Goal: Transaction & Acquisition: Purchase product/service

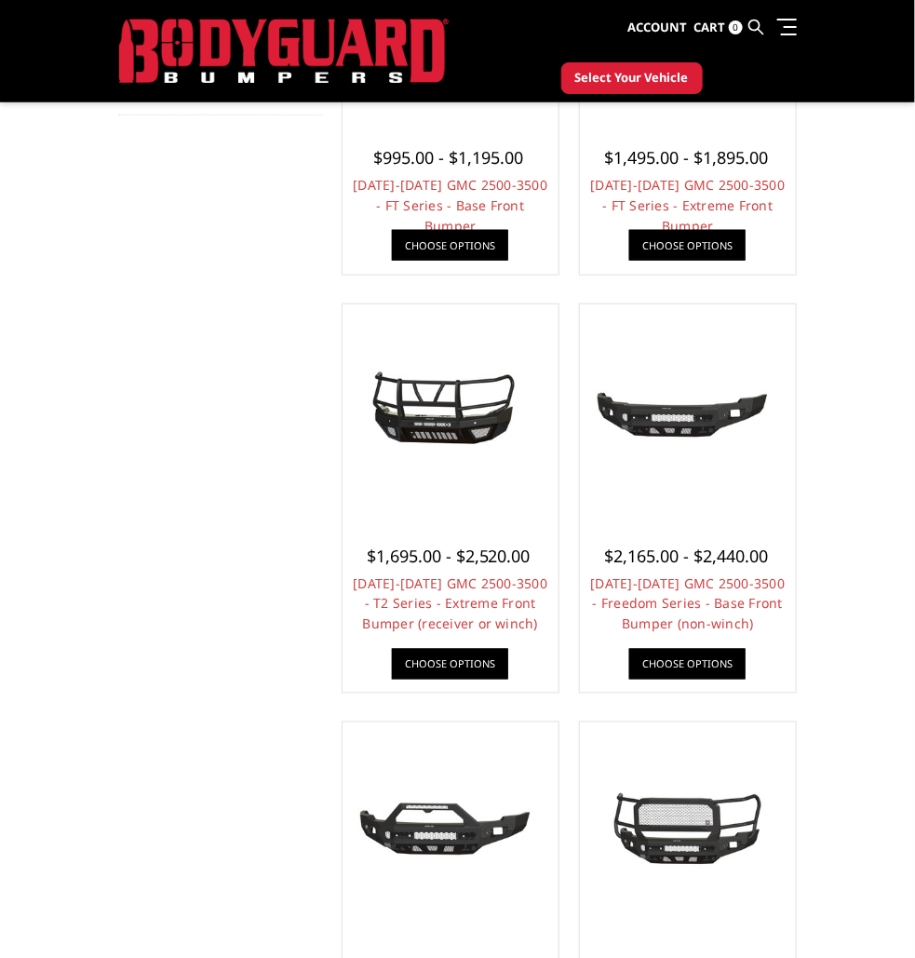
scroll to position [367, 0]
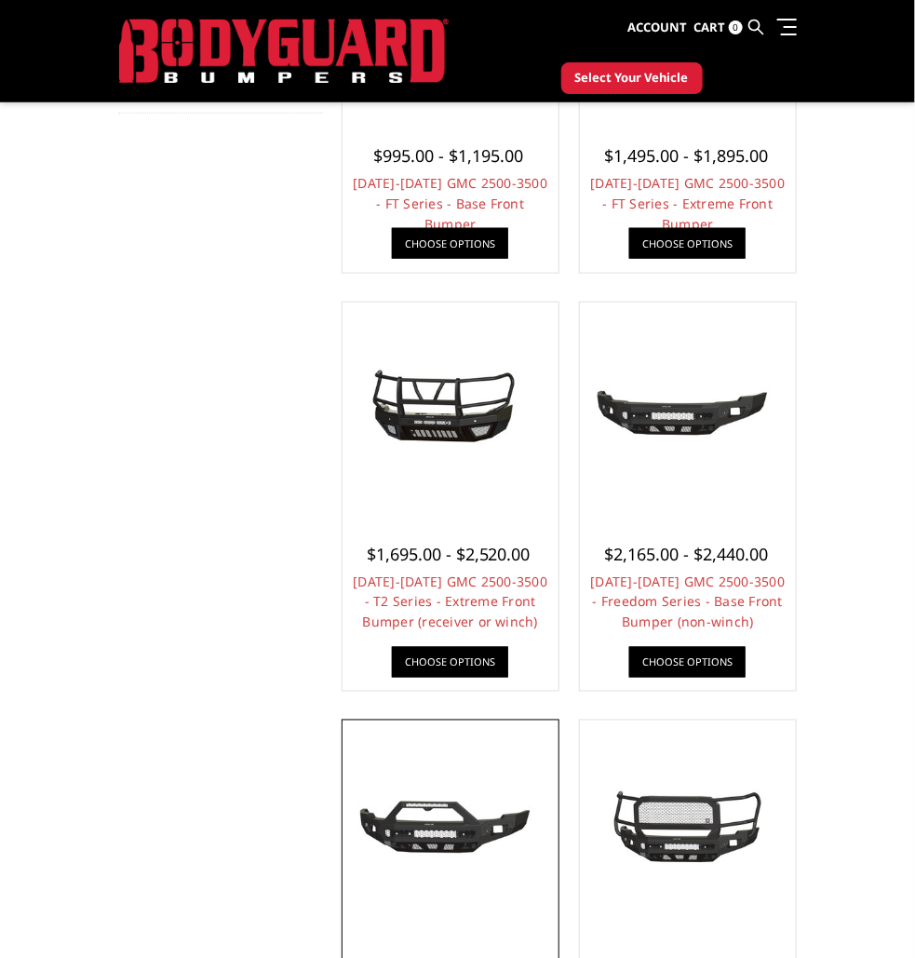
click at [485, 851] on img at bounding box center [450, 828] width 207 height 97
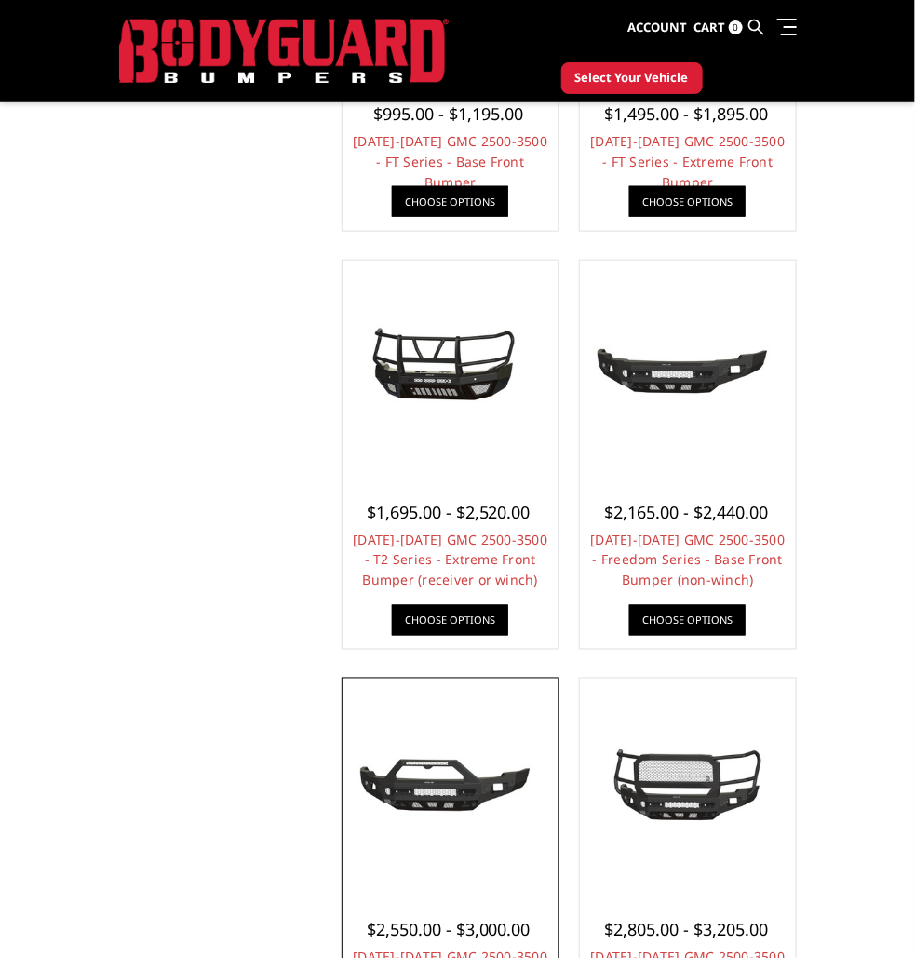
scroll to position [478, 0]
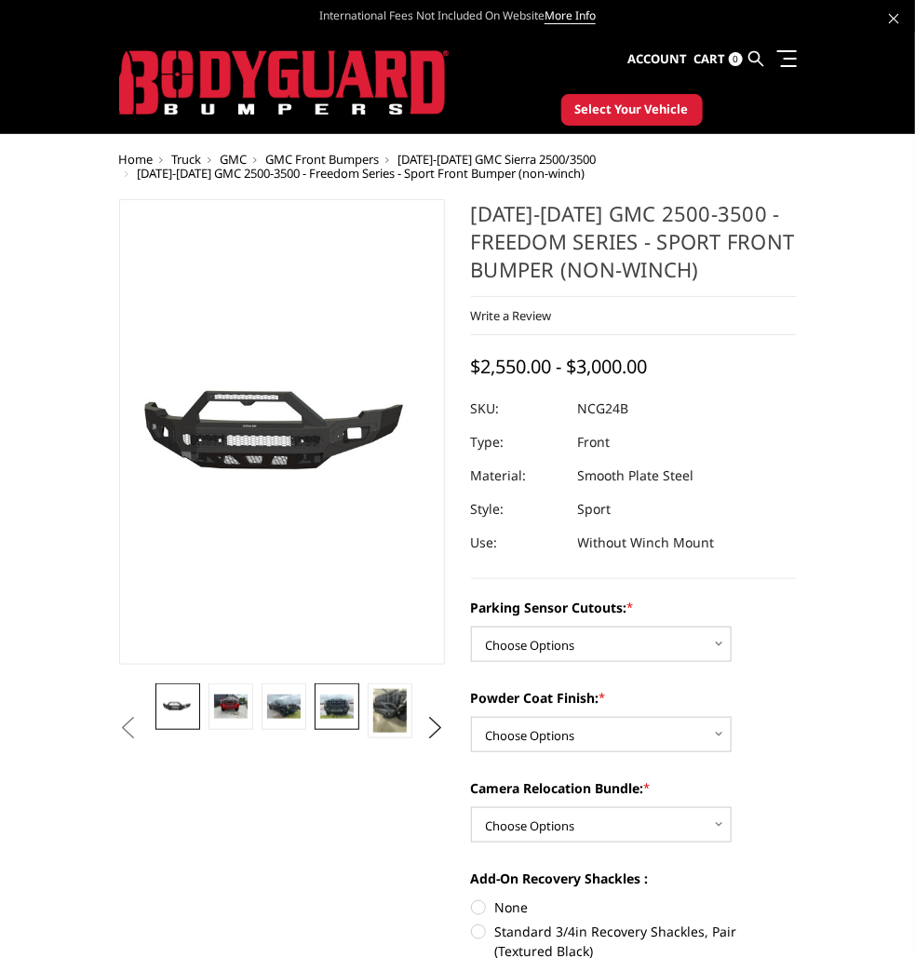
click at [351, 707] on img at bounding box center [336, 706] width 33 height 24
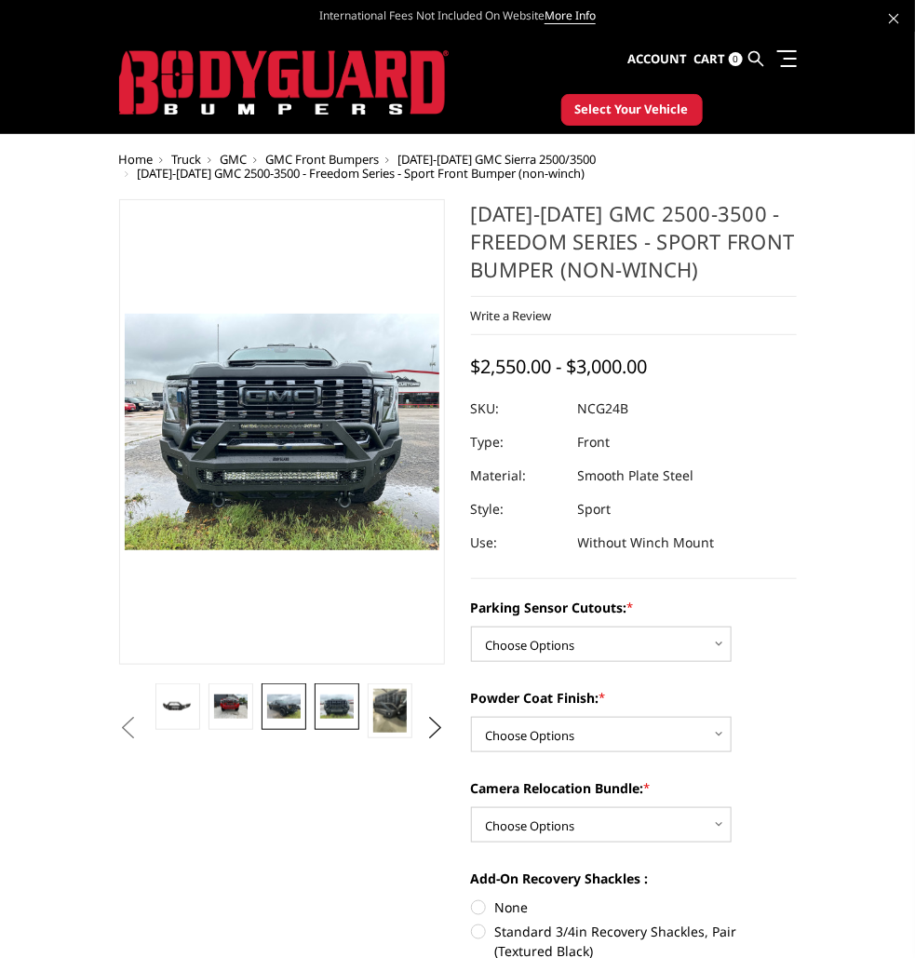
click at [286, 717] on img at bounding box center [283, 706] width 33 height 24
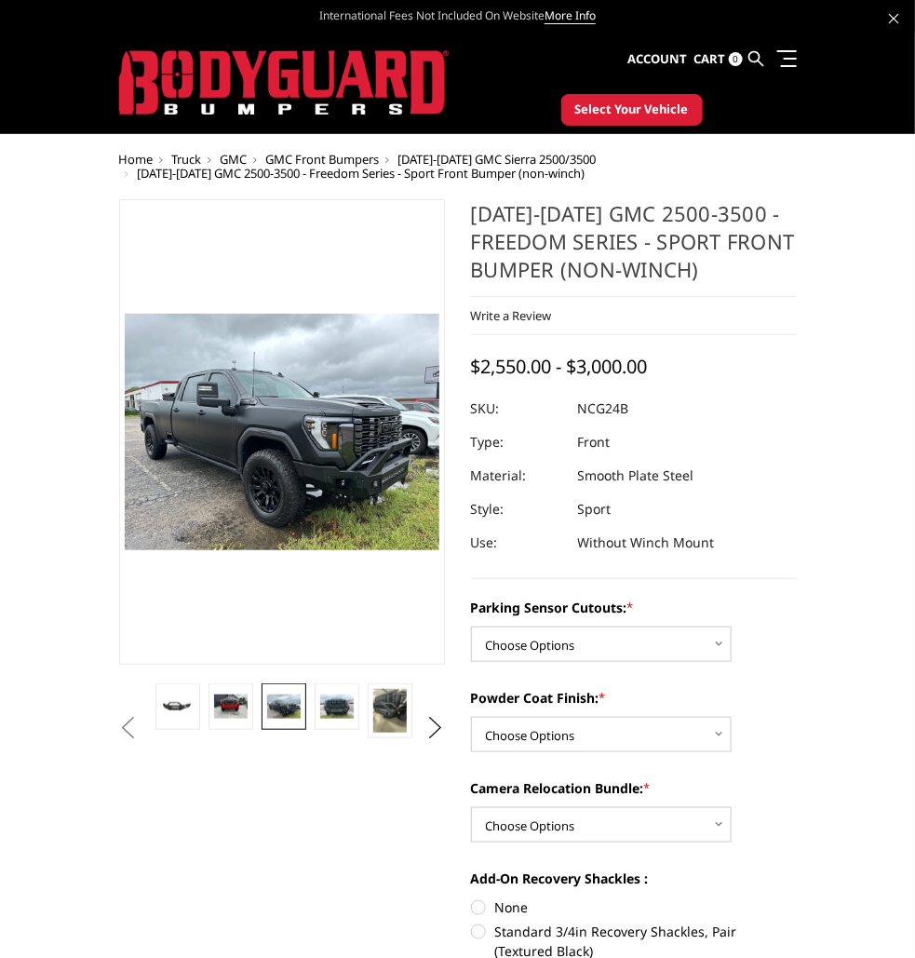
click at [384, 464] on img at bounding box center [715, 647] width 1191 height 894
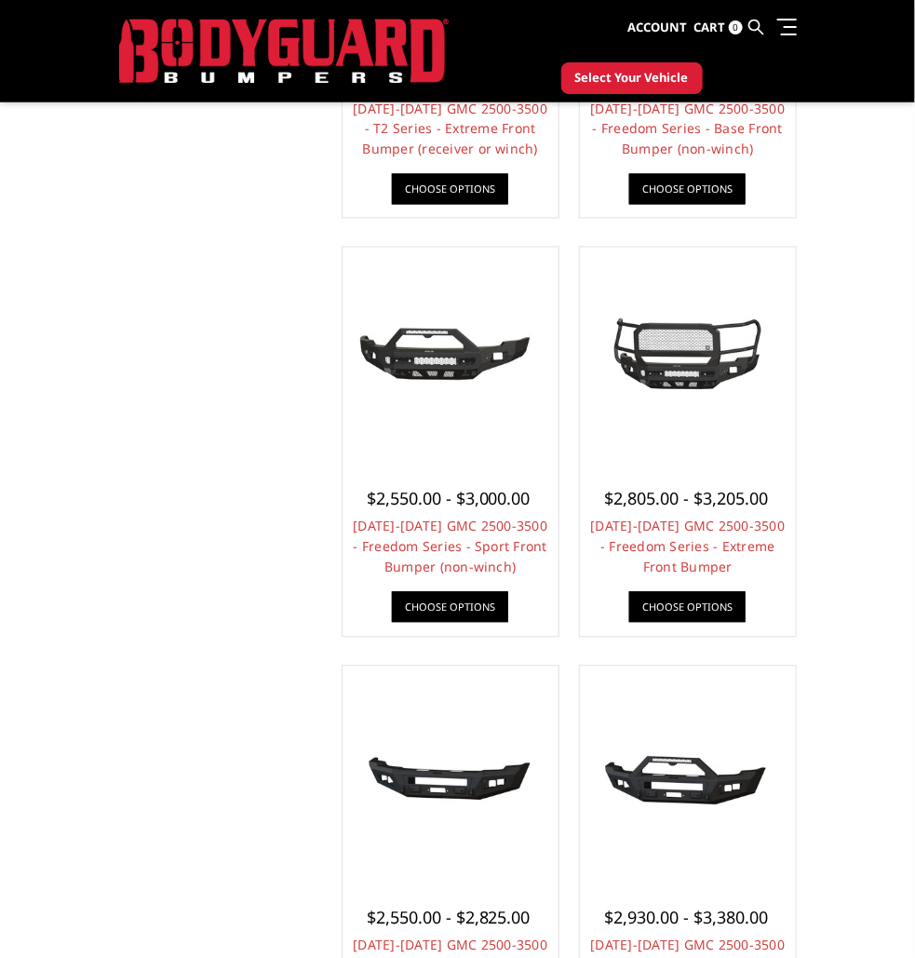
scroll to position [845, 0]
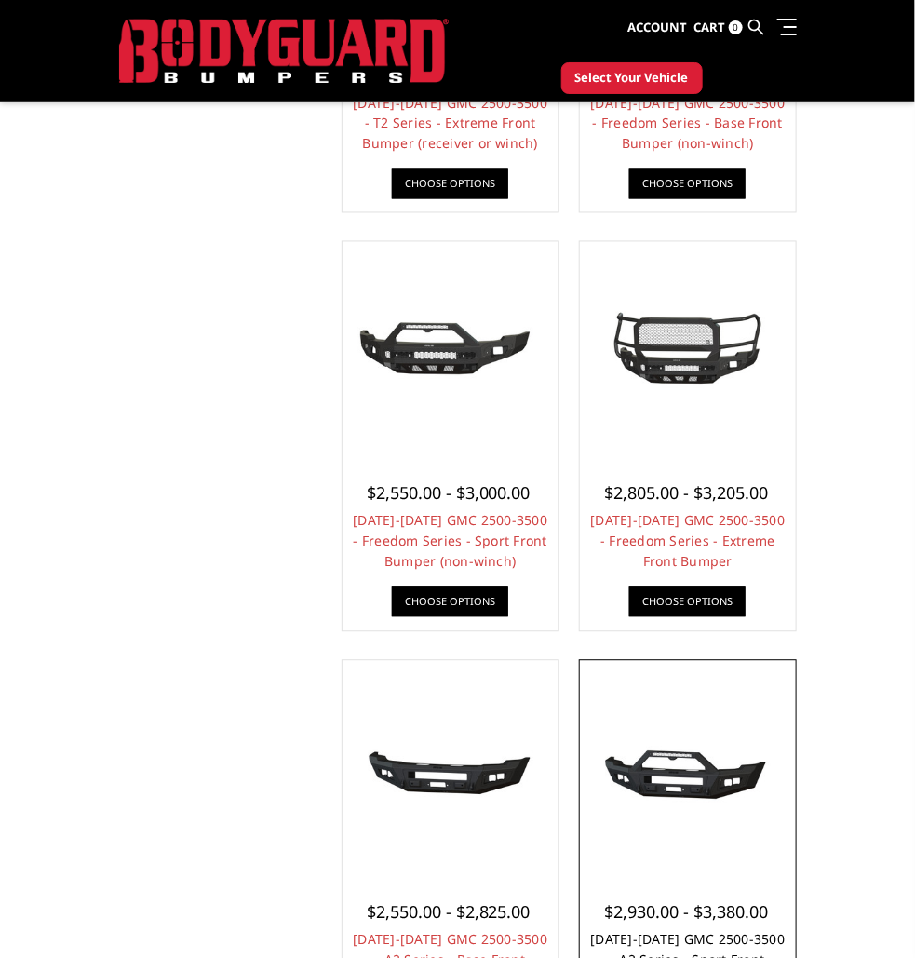
click at [734, 936] on link "[DATE]-[DATE] GMC 2500-3500 - A2 Series - Sport Front Bumper (winch mount)" at bounding box center [688, 960] width 195 height 59
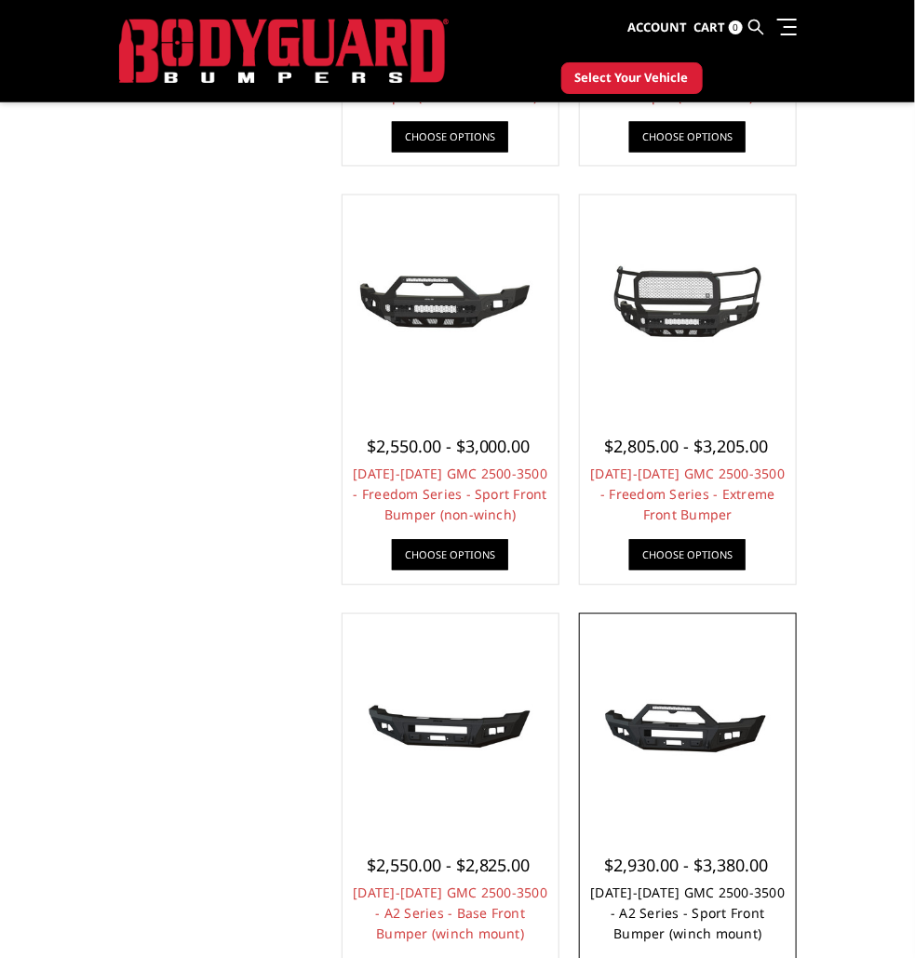
scroll to position [956, 0]
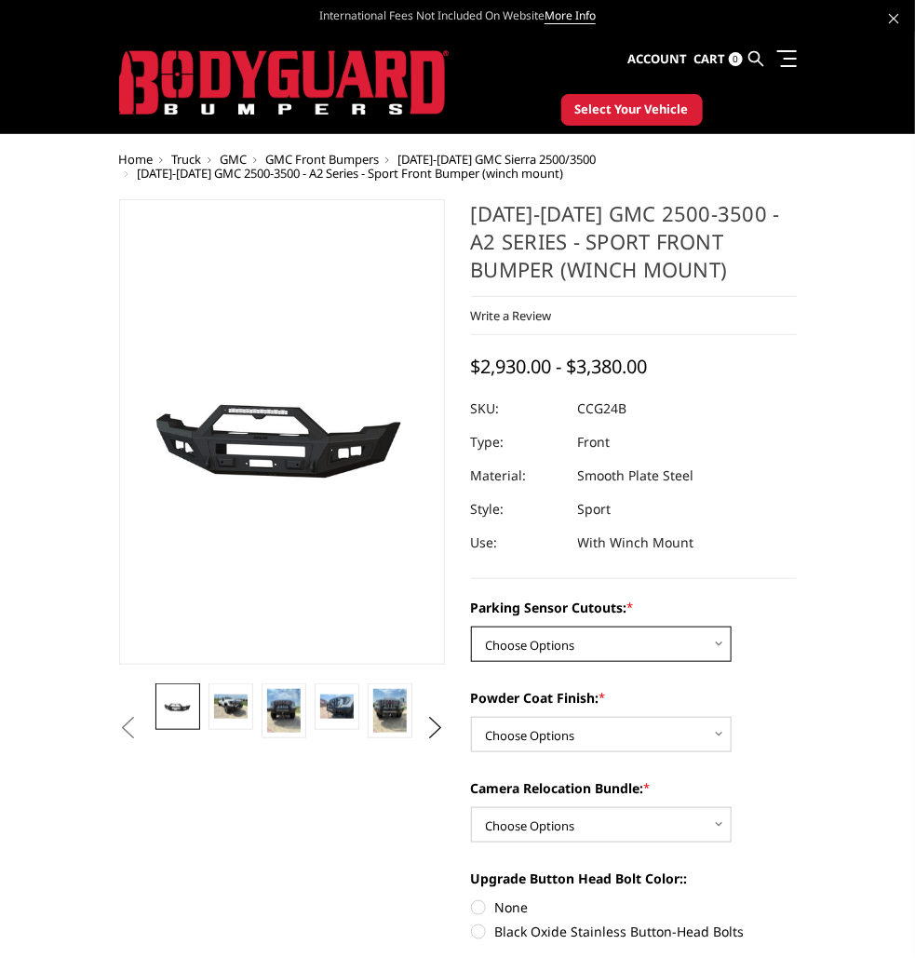
click at [723, 638] on select "Choose Options No - Without Parking Sensor Cutouts Yes - With Parking Sensor Cu…" at bounding box center [601, 643] width 261 height 35
select select "2151"
click at [471, 626] on select "Choose Options No - Without Parking Sensor Cutouts Yes - With Parking Sensor Cu…" at bounding box center [601, 643] width 261 height 35
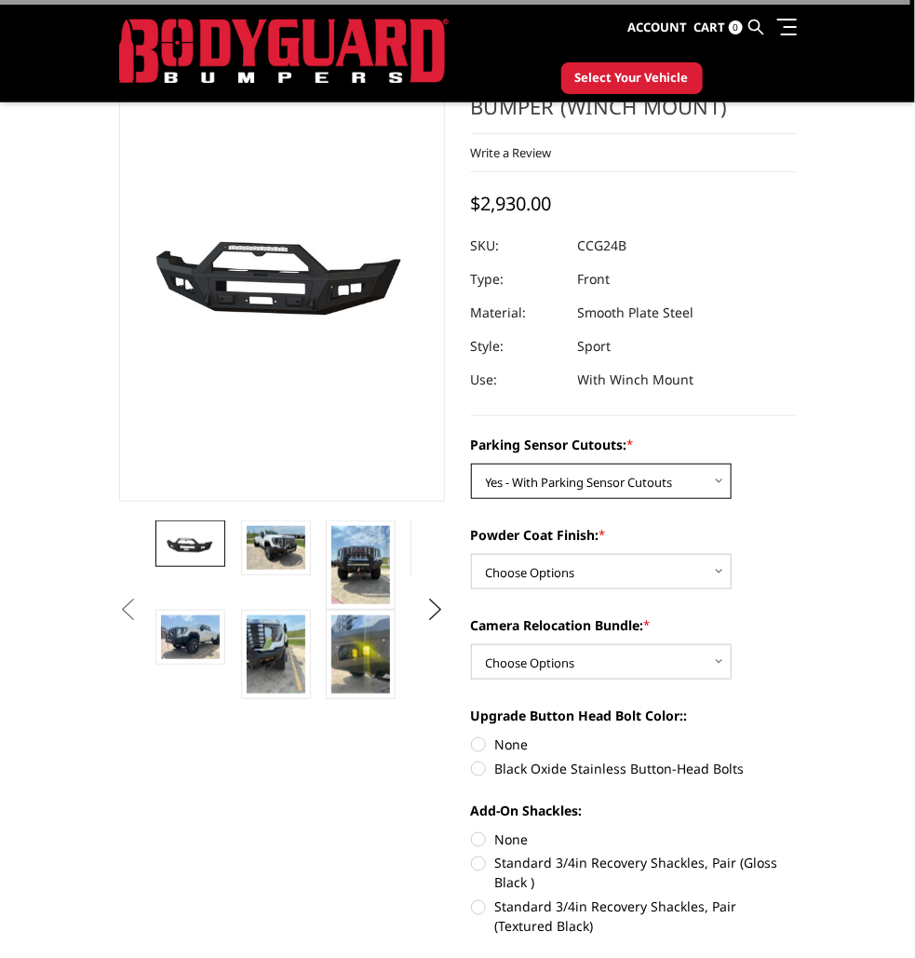
scroll to position [112, 0]
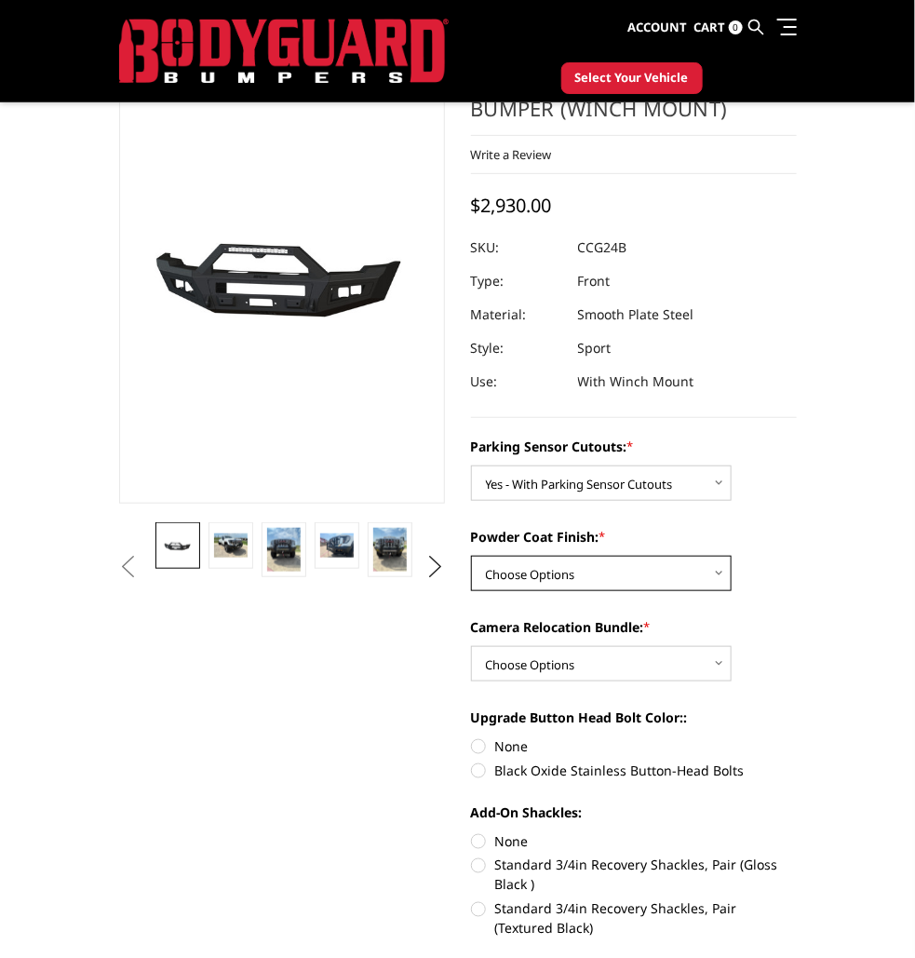
click at [722, 575] on select "Choose Options Bare Metal Textured Black Powder Coat" at bounding box center [601, 573] width 261 height 35
select select "2153"
click at [471, 556] on select "Choose Options Bare Metal Textured Black Powder Coat" at bounding box center [601, 573] width 261 height 35
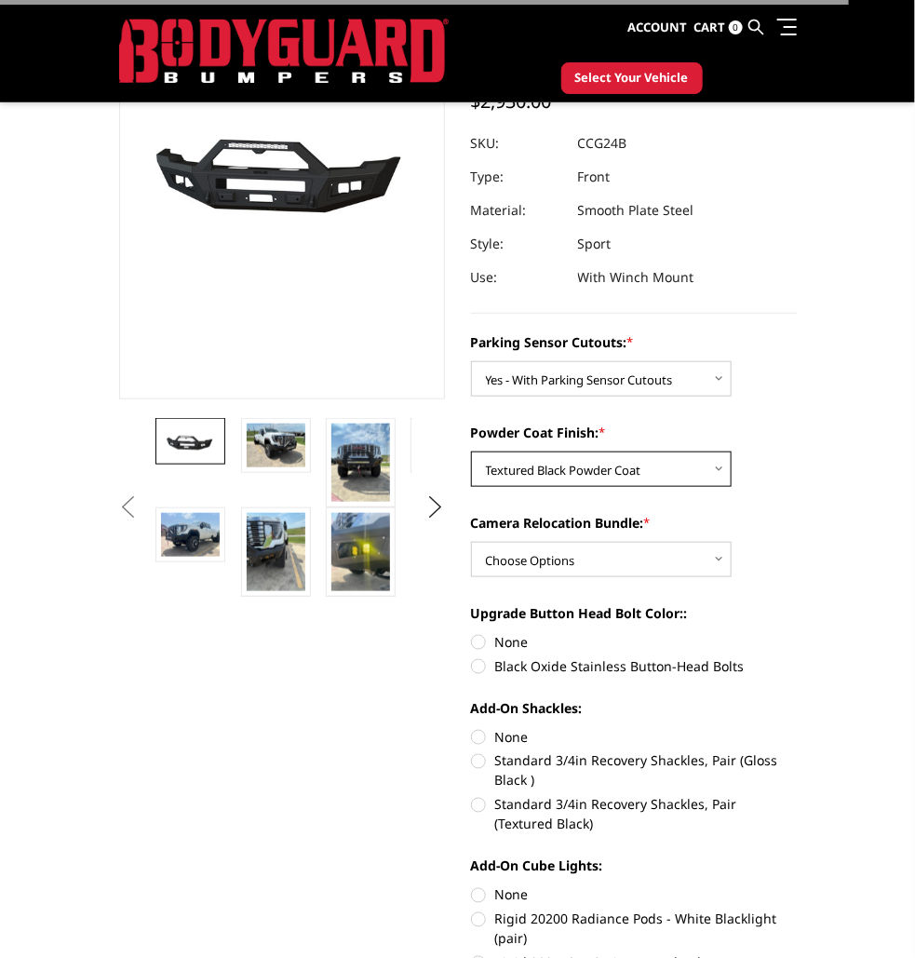
scroll to position [217, 0]
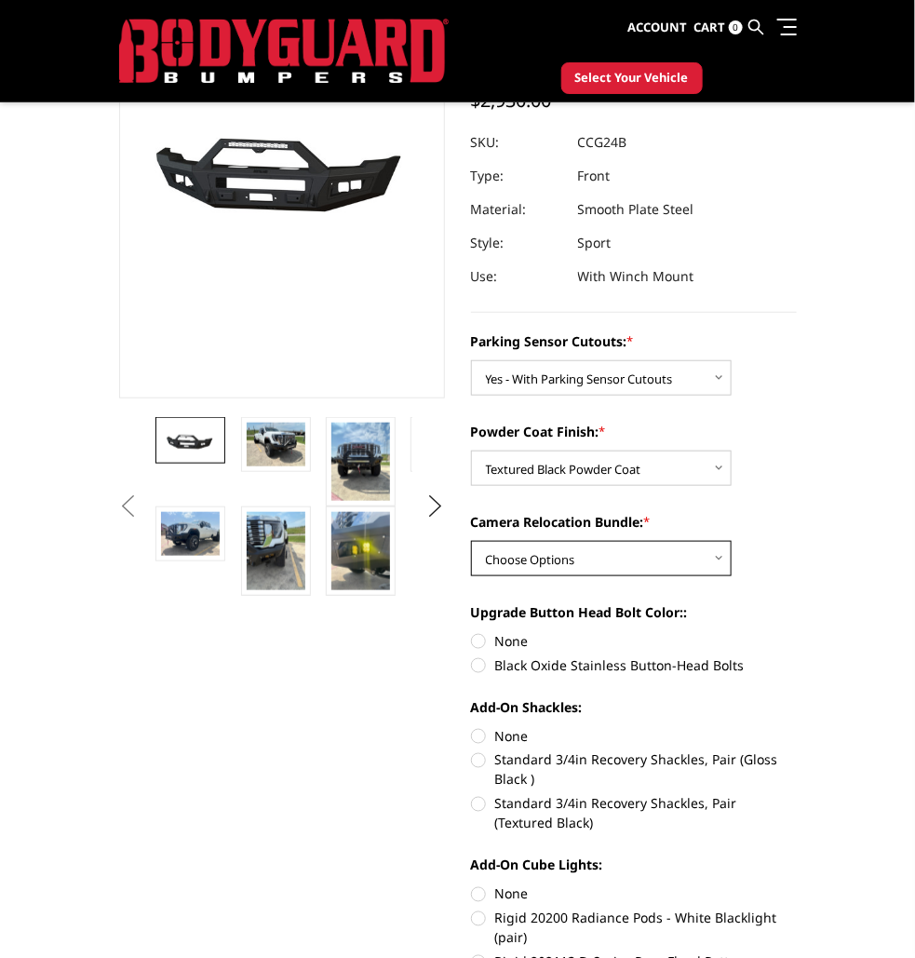
click at [723, 552] on select "Choose Options WITH Camera Relocation Bundle WITHOUT Camera Relocation Bundle" at bounding box center [601, 558] width 261 height 35
click at [278, 453] on img at bounding box center [276, 445] width 59 height 44
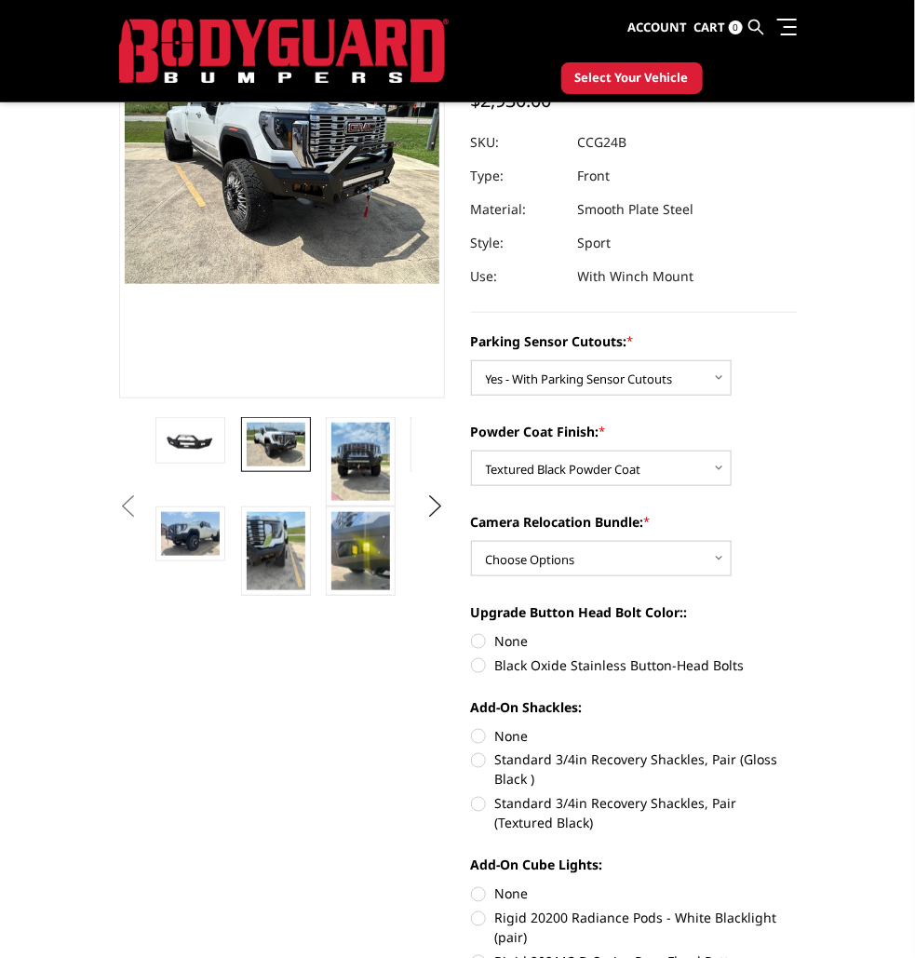
scroll to position [172, 0]
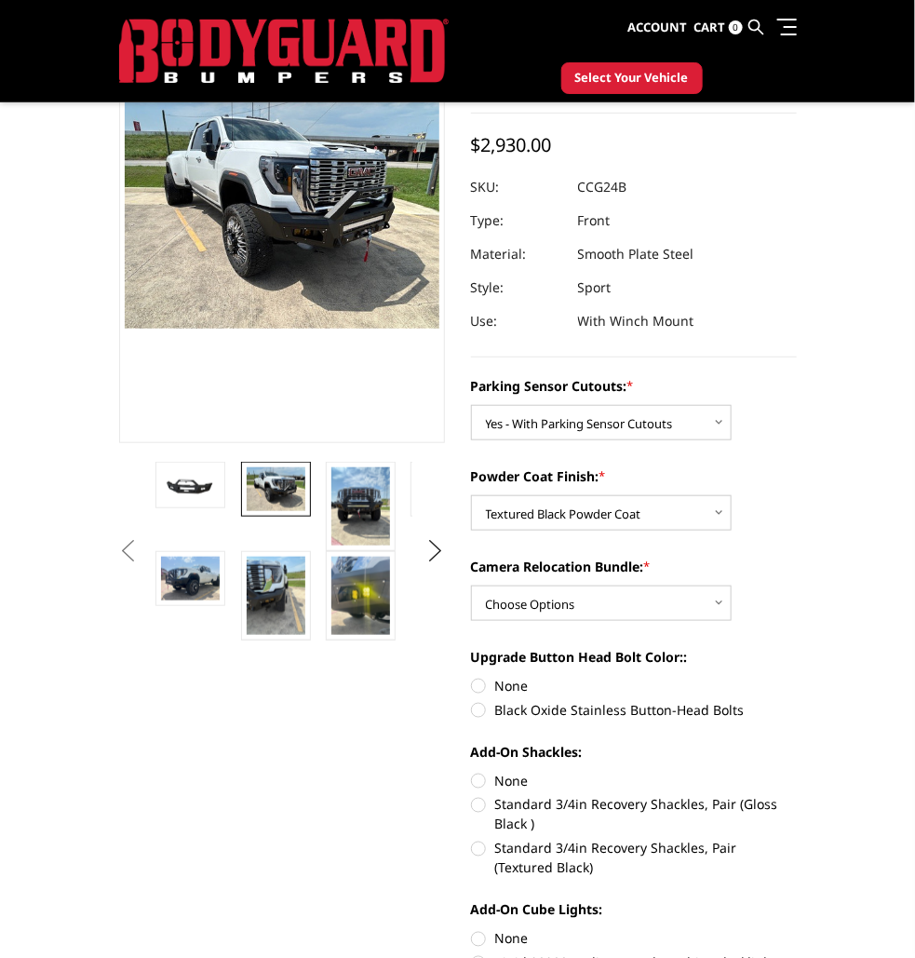
click at [370, 208] on img at bounding box center [715, 426] width 1191 height 894
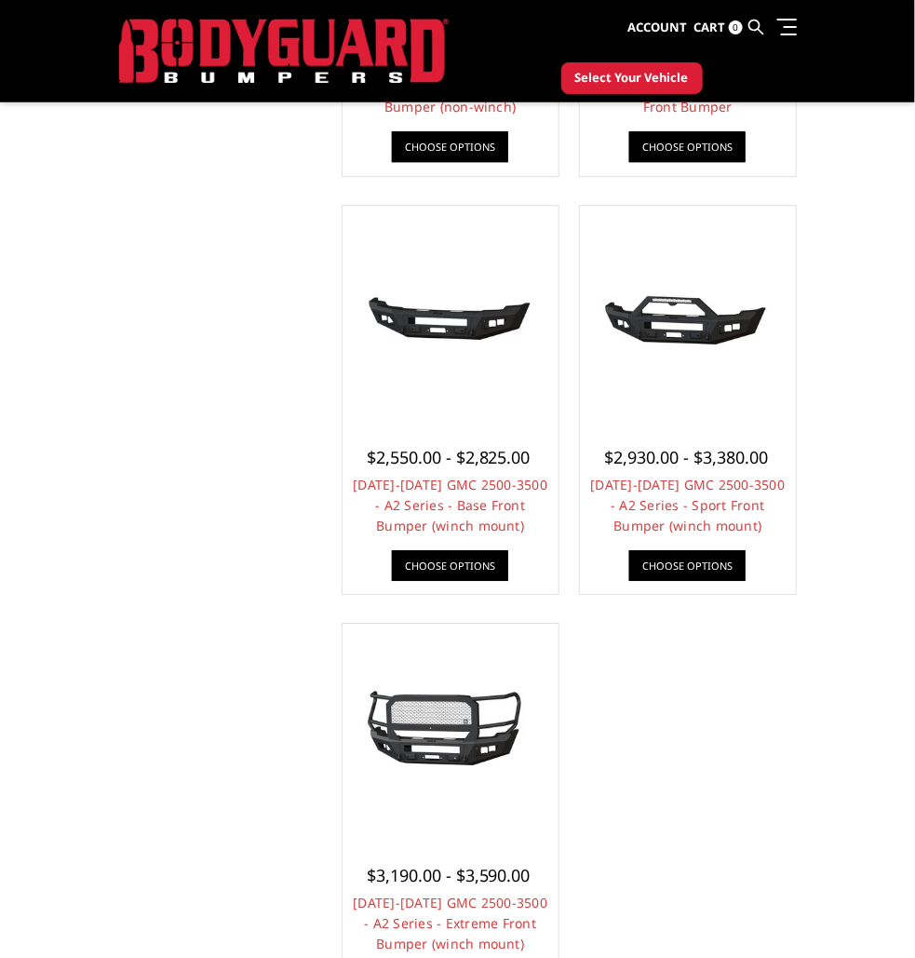
scroll to position [1299, 0]
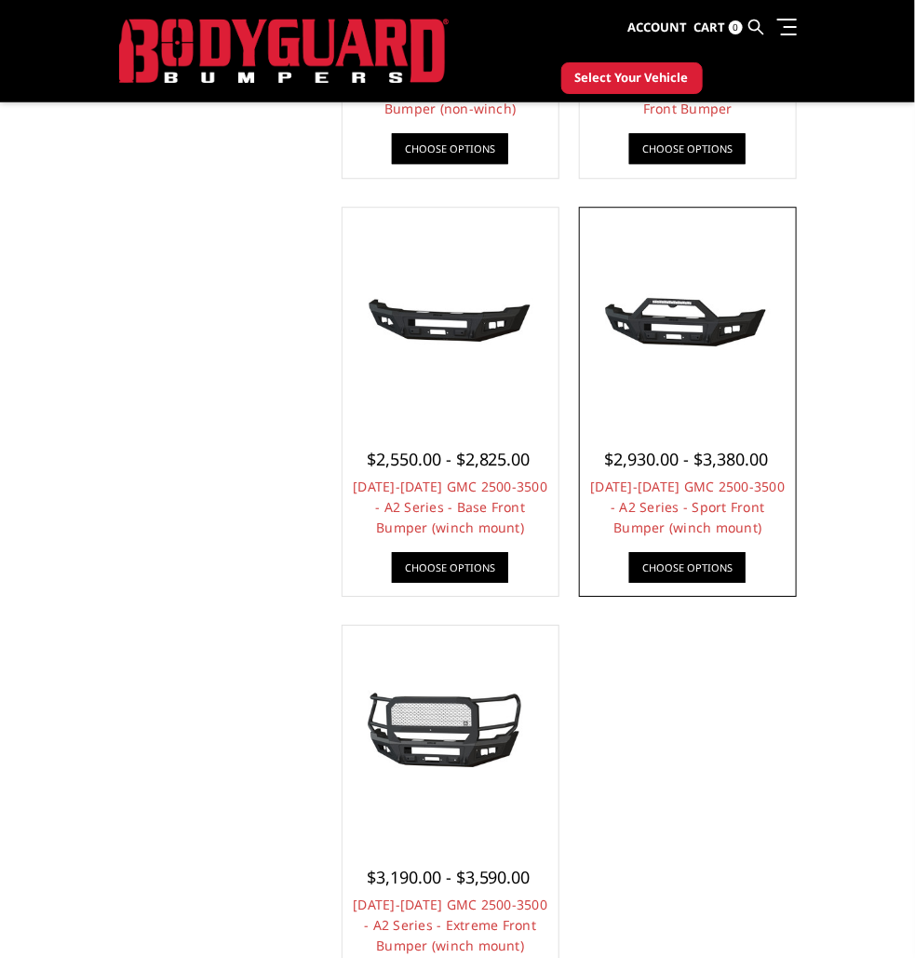
click at [708, 330] on img at bounding box center [688, 315] width 207 height 97
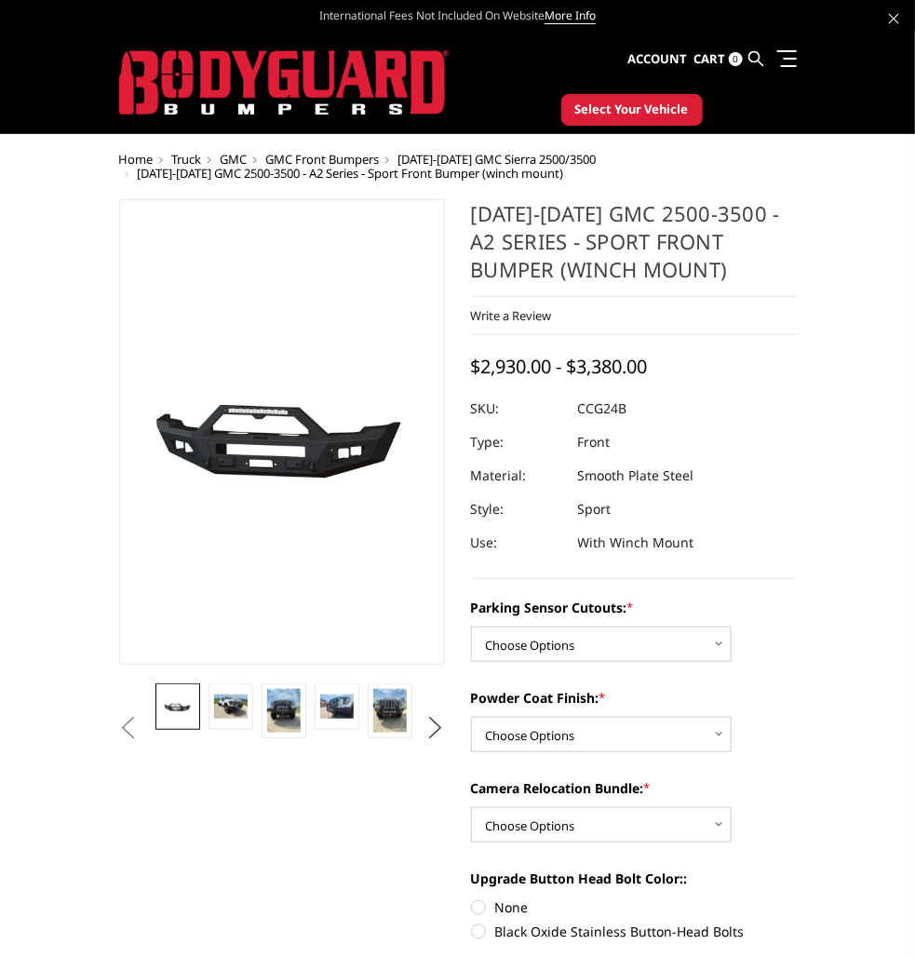
click at [434, 727] on button "Next" at bounding box center [435, 728] width 28 height 28
click at [433, 733] on button "Next" at bounding box center [435, 728] width 28 height 28
click at [428, 728] on button "Next" at bounding box center [435, 728] width 28 height 28
click at [422, 726] on button "Next" at bounding box center [435, 728] width 28 height 28
click at [422, 728] on button "Next" at bounding box center [435, 728] width 28 height 28
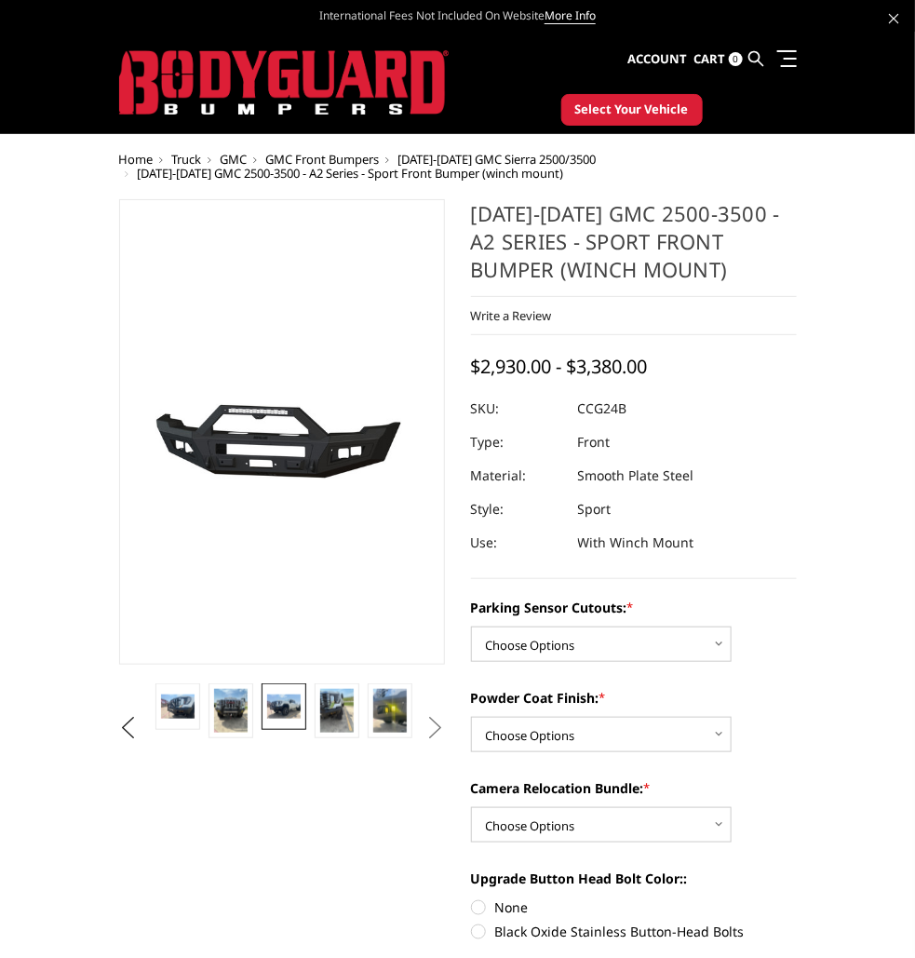
click at [304, 710] on link at bounding box center [284, 706] width 44 height 47
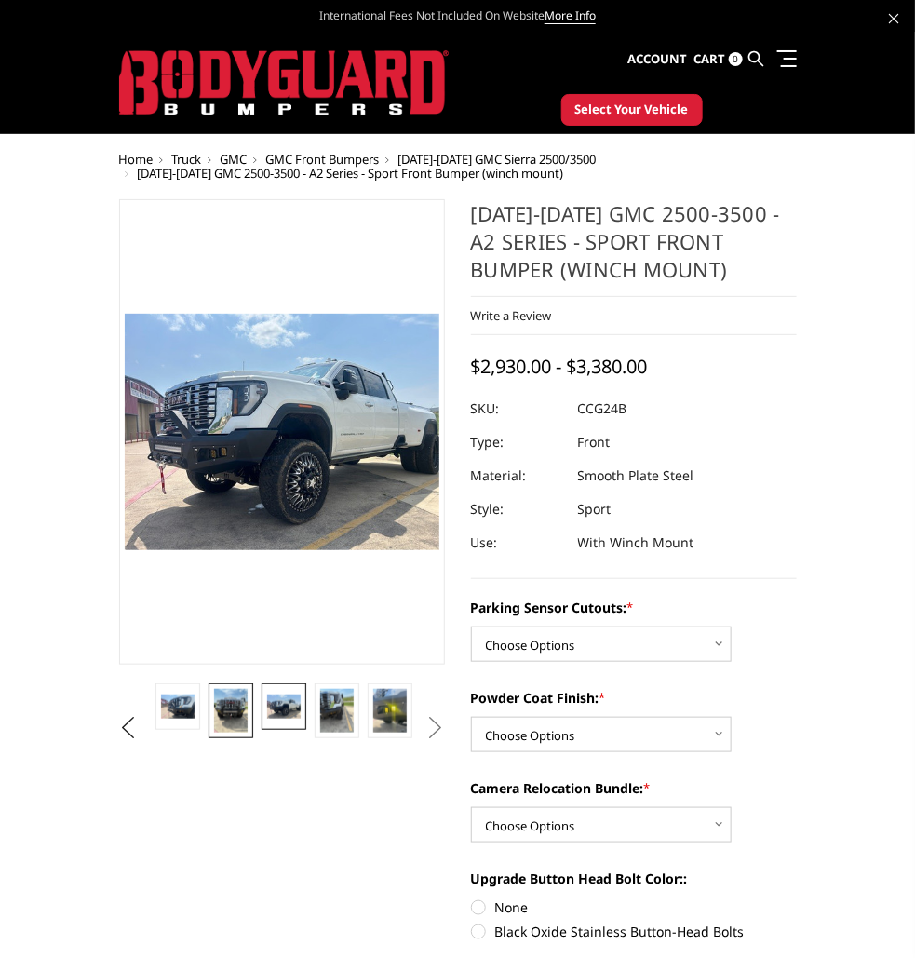
click at [239, 710] on img at bounding box center [230, 711] width 33 height 44
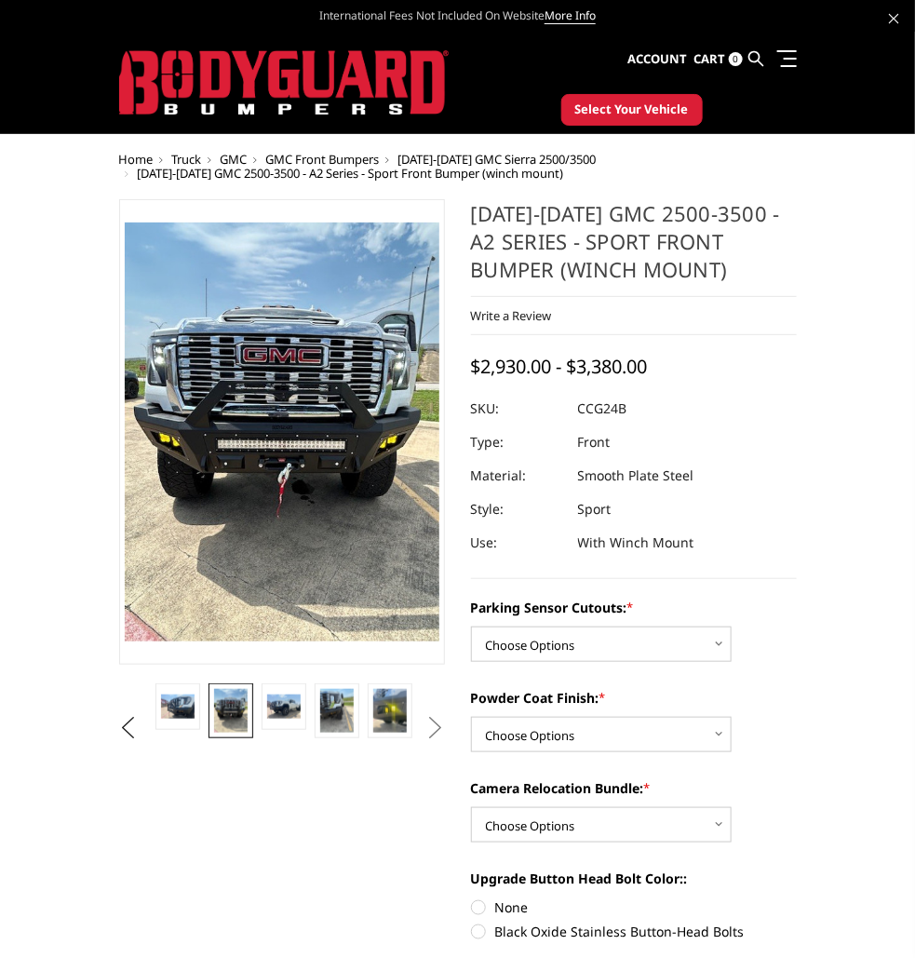
click at [404, 464] on img at bounding box center [567, 795] width 894 height 1191
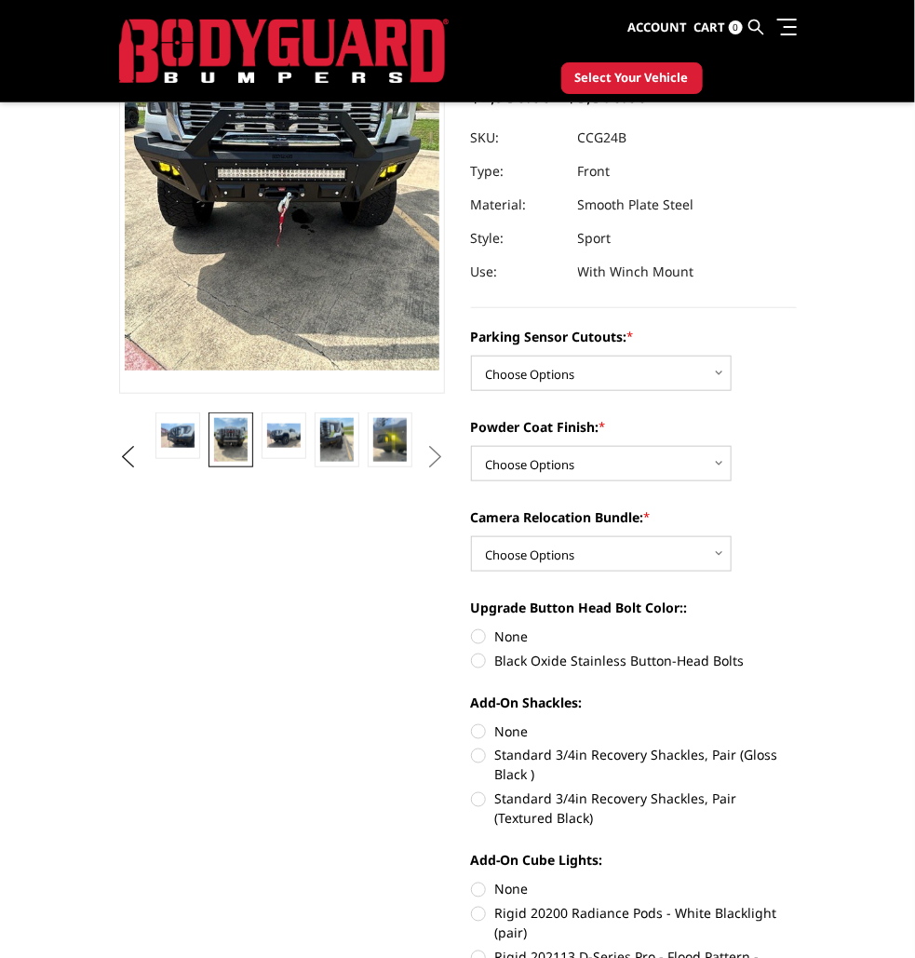
scroll to position [236, 0]
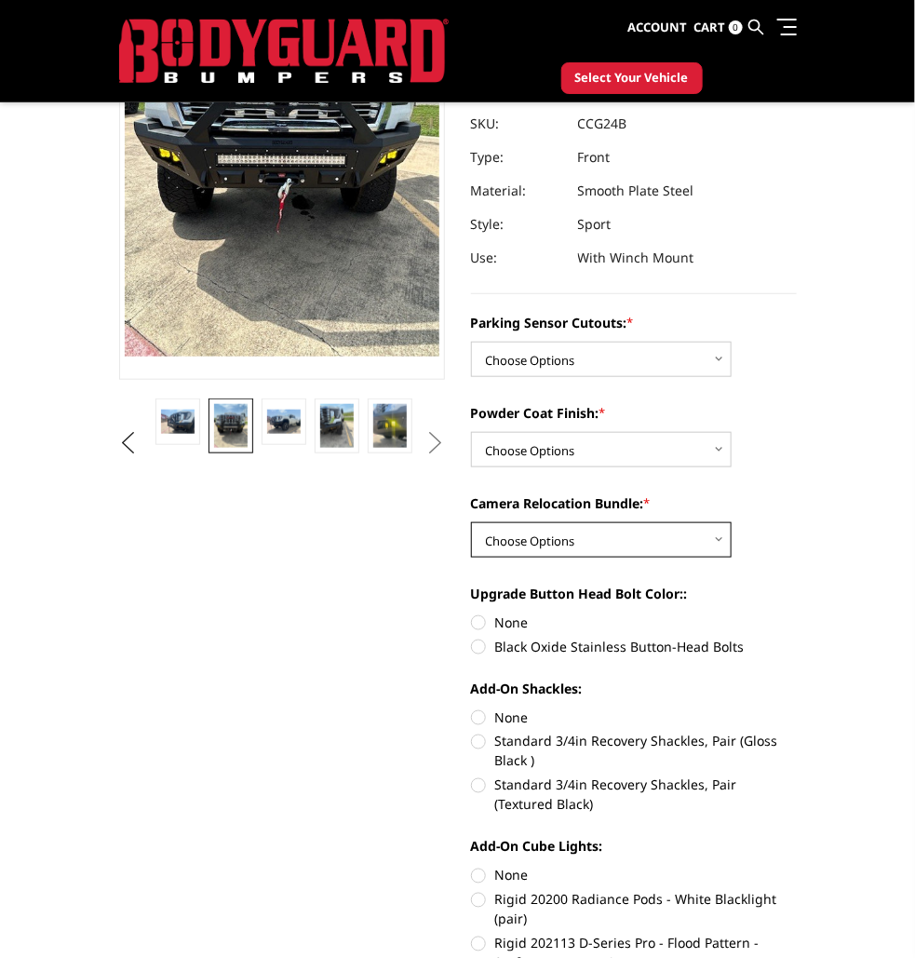
click at [729, 547] on select "Choose Options WITH Camera Relocation Bundle WITHOUT Camera Relocation Bundle" at bounding box center [601, 539] width 261 height 35
select select "2154"
click at [471, 522] on select "Choose Options WITH Camera Relocation Bundle WITHOUT Camera Relocation Bundle" at bounding box center [601, 539] width 261 height 35
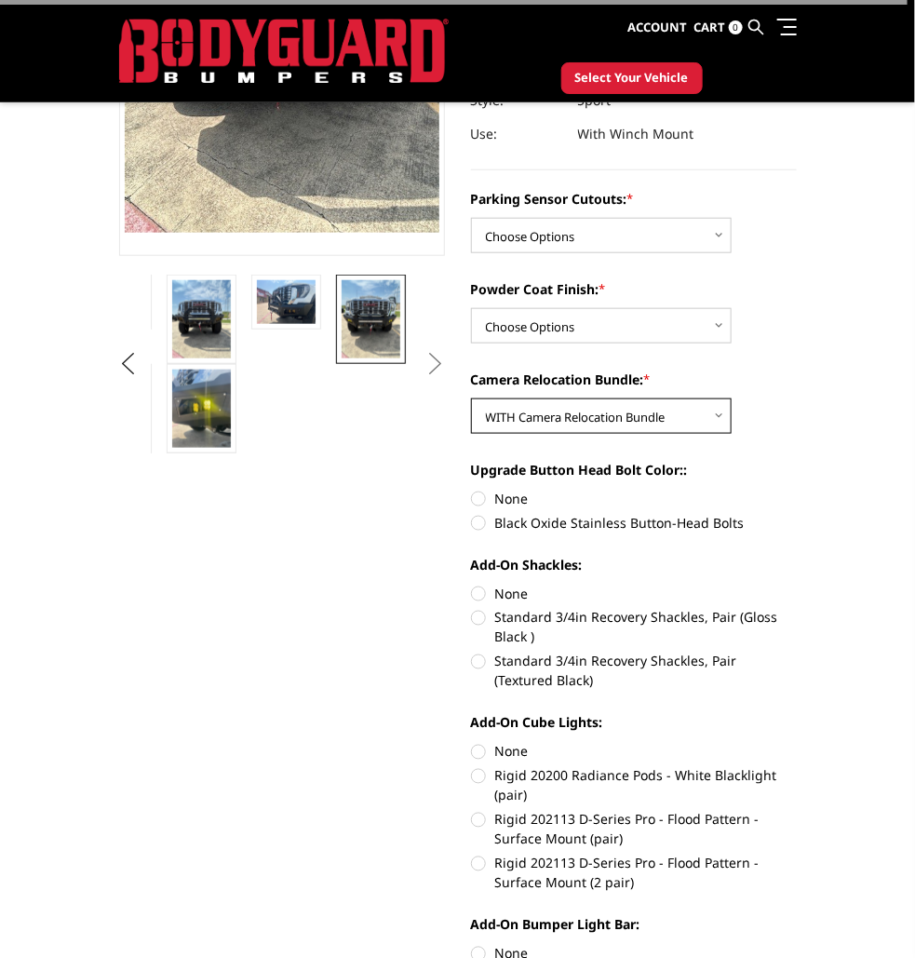
scroll to position [363, 0]
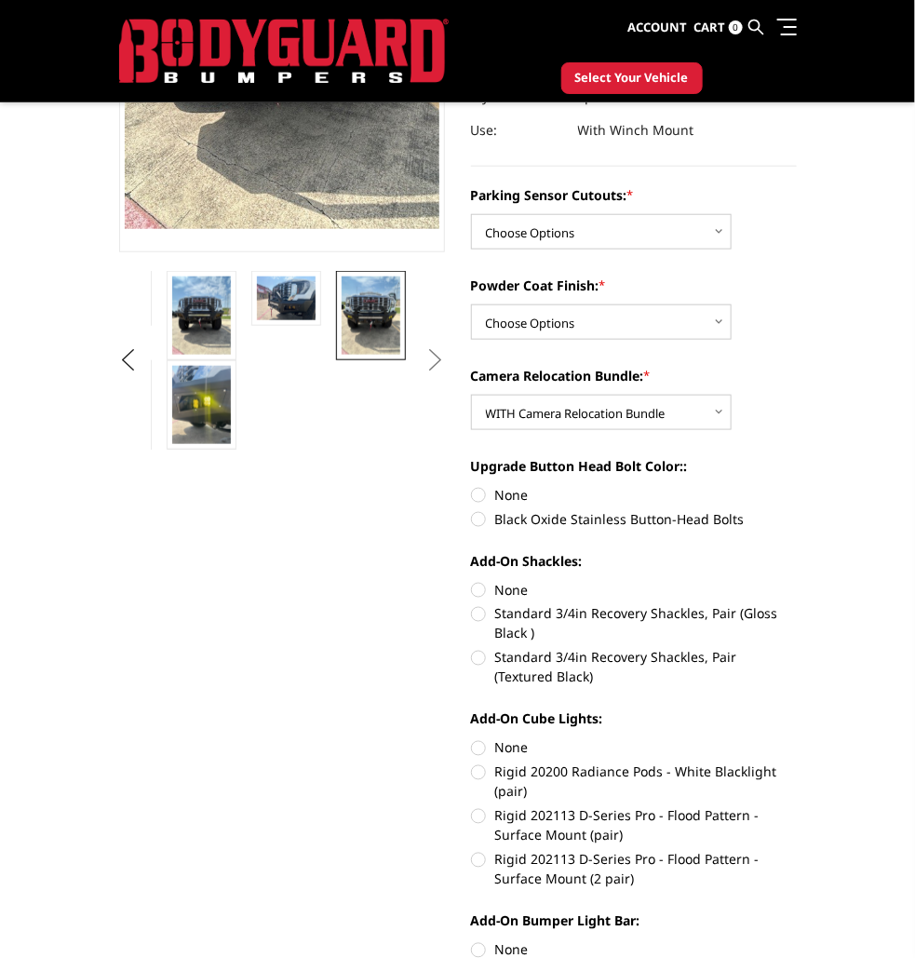
click at [724, 514] on label "Black Oxide Stainless Button-Head Bolts" at bounding box center [634, 519] width 326 height 20
click at [797, 486] on input "Black Oxide Stainless Button-Head Bolts" at bounding box center [797, 485] width 1 height 1
radio input "true"
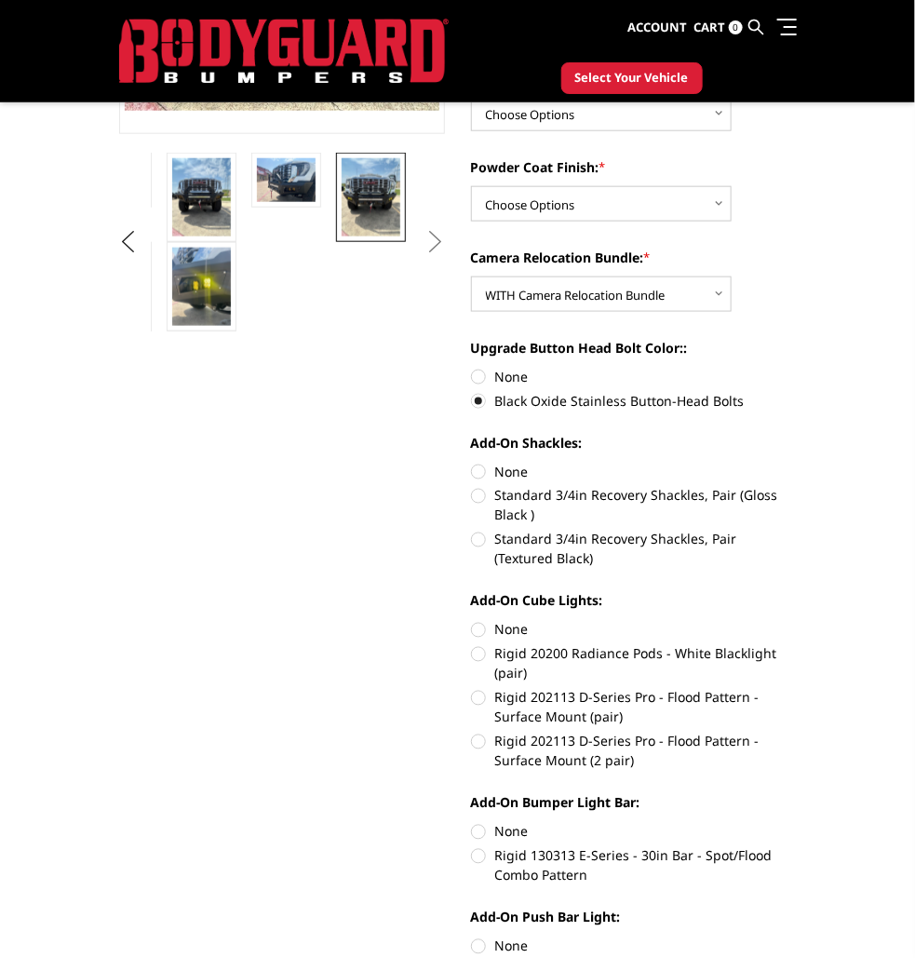
scroll to position [493, 0]
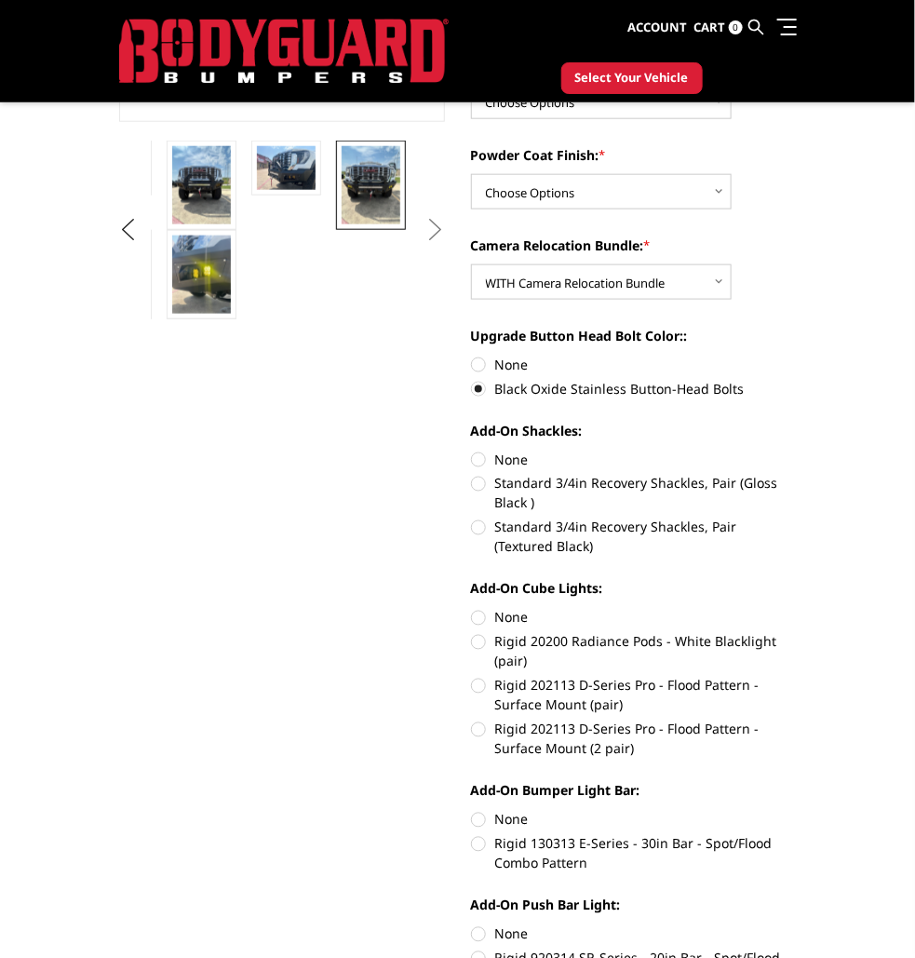
click at [770, 518] on label "Standard 3/4in Recovery Shackles, Pair (Textured Black)" at bounding box center [634, 537] width 326 height 39
click at [797, 475] on input "Standard 3/4in Recovery Shackles, Pair (Textured Black)" at bounding box center [797, 474] width 1 height 1
radio input "true"
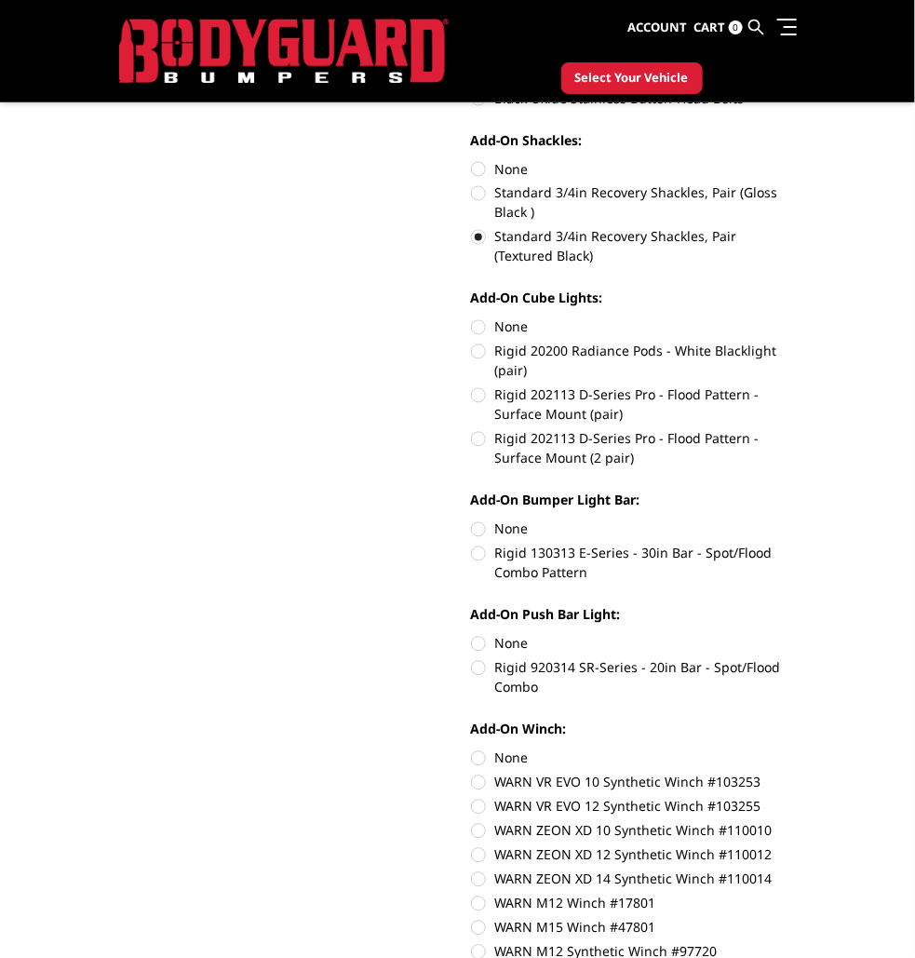
scroll to position [788, 0]
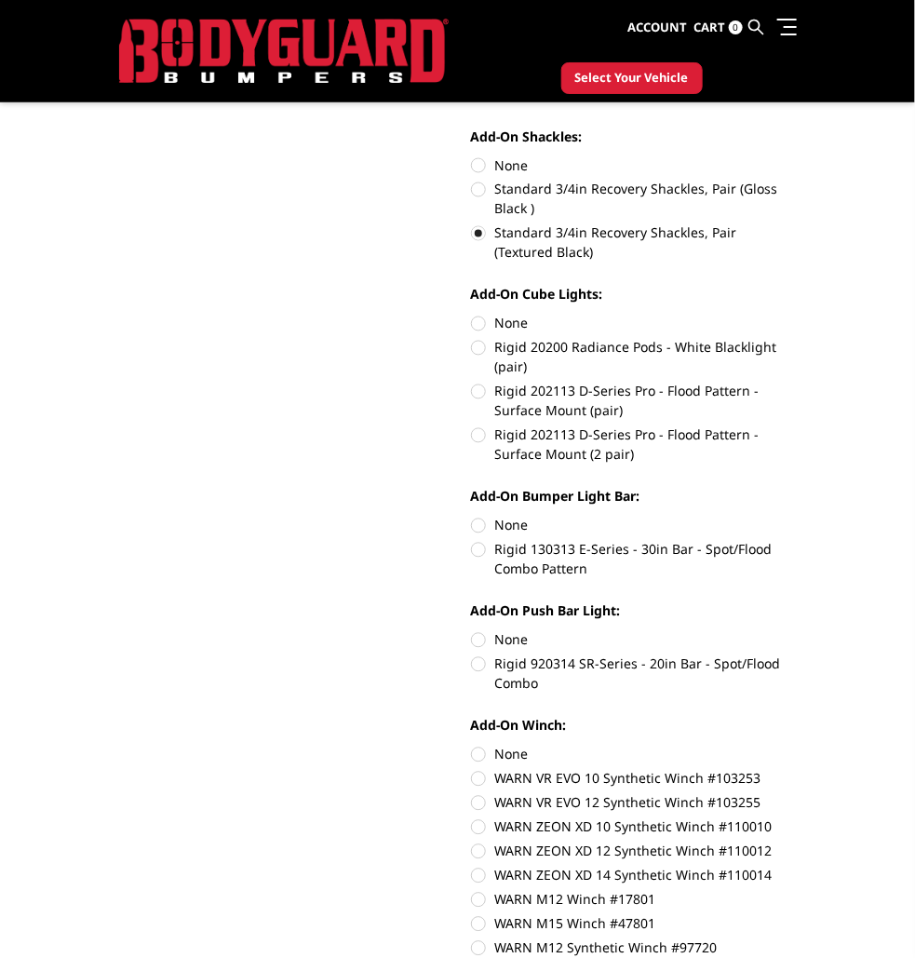
click at [734, 426] on label "Rigid 202113 D-Series Pro - Flood Pattern - Surface Mount (2 pair)" at bounding box center [634, 444] width 326 height 39
click at [797, 383] on input "Rigid 202113 D-Series Pro - Flood Pattern - Surface Mount (2 pair)" at bounding box center [797, 382] width 1 height 1
radio input "true"
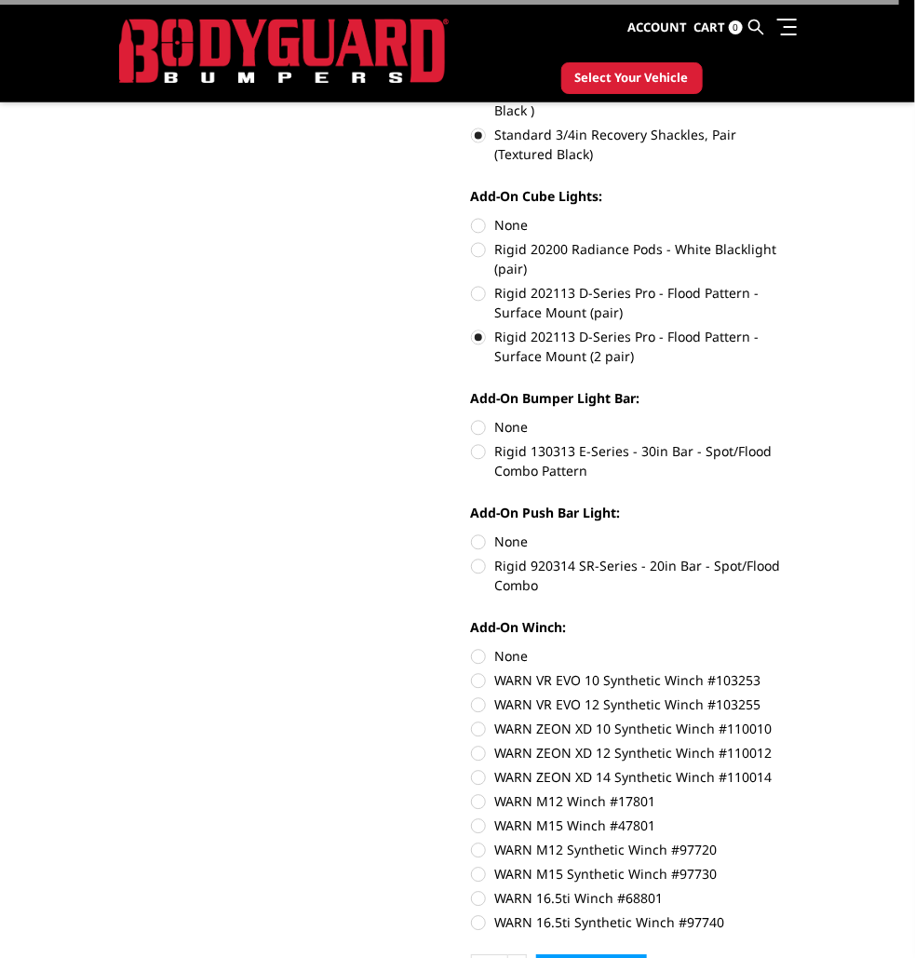
scroll to position [889, 0]
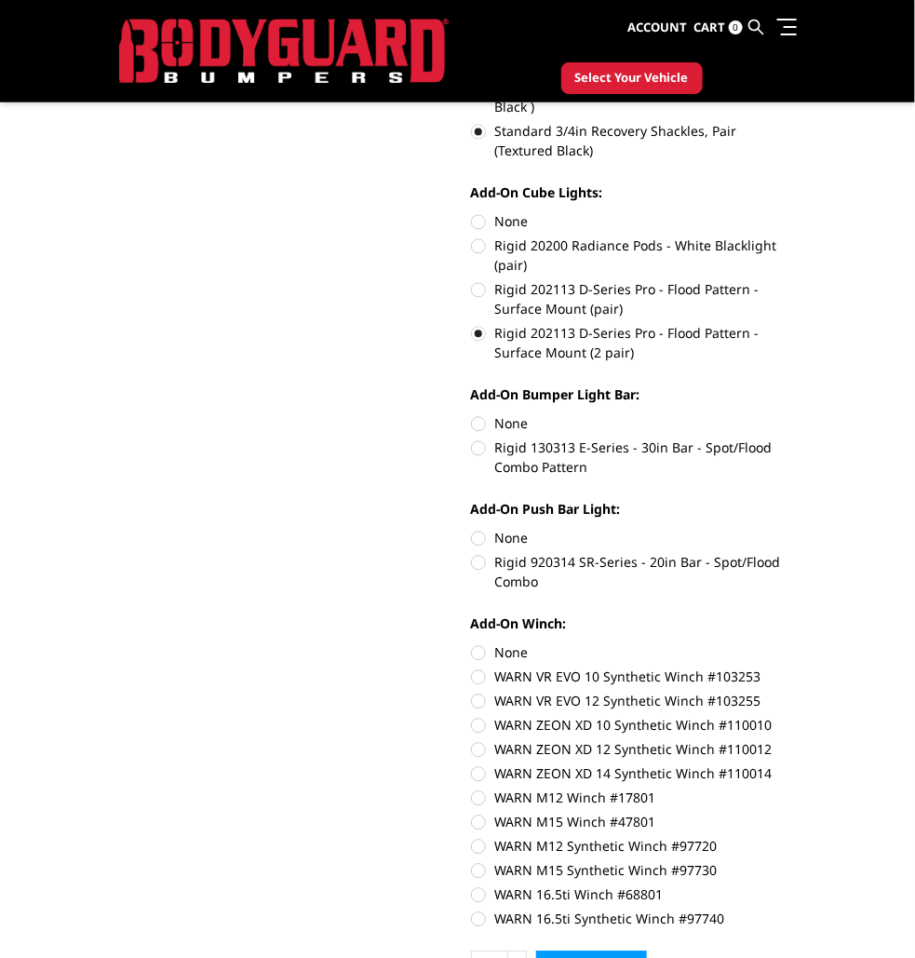
click at [760, 447] on label "Rigid 130313 E-Series - 30in Bar - Spot/Flood Combo Pattern" at bounding box center [634, 457] width 326 height 39
click at [797, 415] on input "Rigid 130313 E-Series - 30in Bar - Spot/Flood Combo Pattern" at bounding box center [797, 414] width 1 height 1
radio input "true"
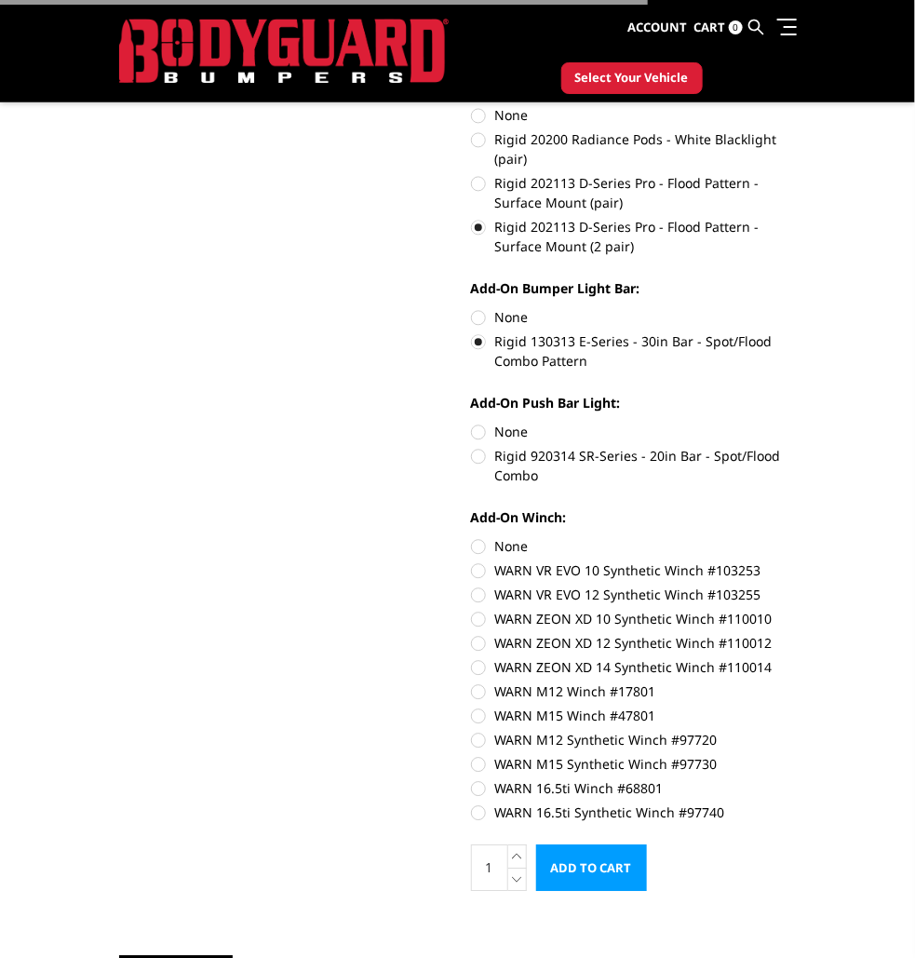
scroll to position [1000, 0]
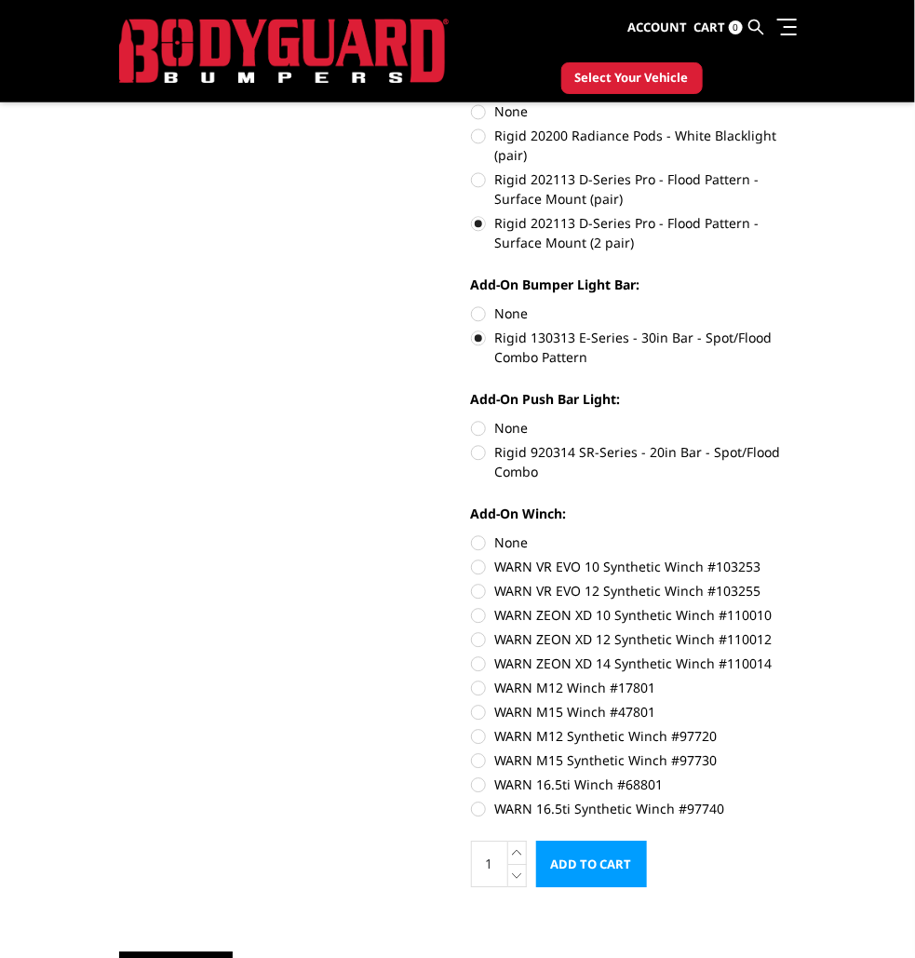
click at [761, 455] on label "Rigid 920314 SR-Series - 20in Bar - Spot/Flood Combo" at bounding box center [634, 461] width 326 height 39
click at [797, 419] on input "Rigid 920314 SR-Series - 20in Bar - Spot/Flood Combo" at bounding box center [797, 418] width 1 height 1
radio input "true"
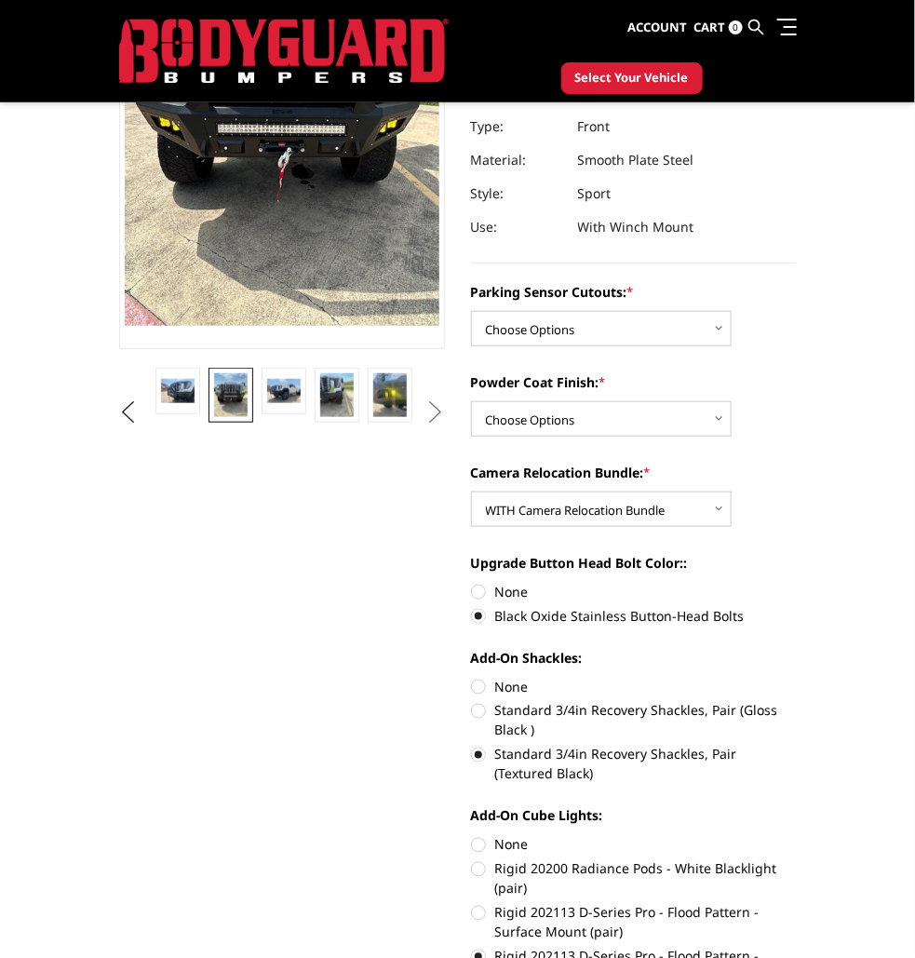
scroll to position [267, 0]
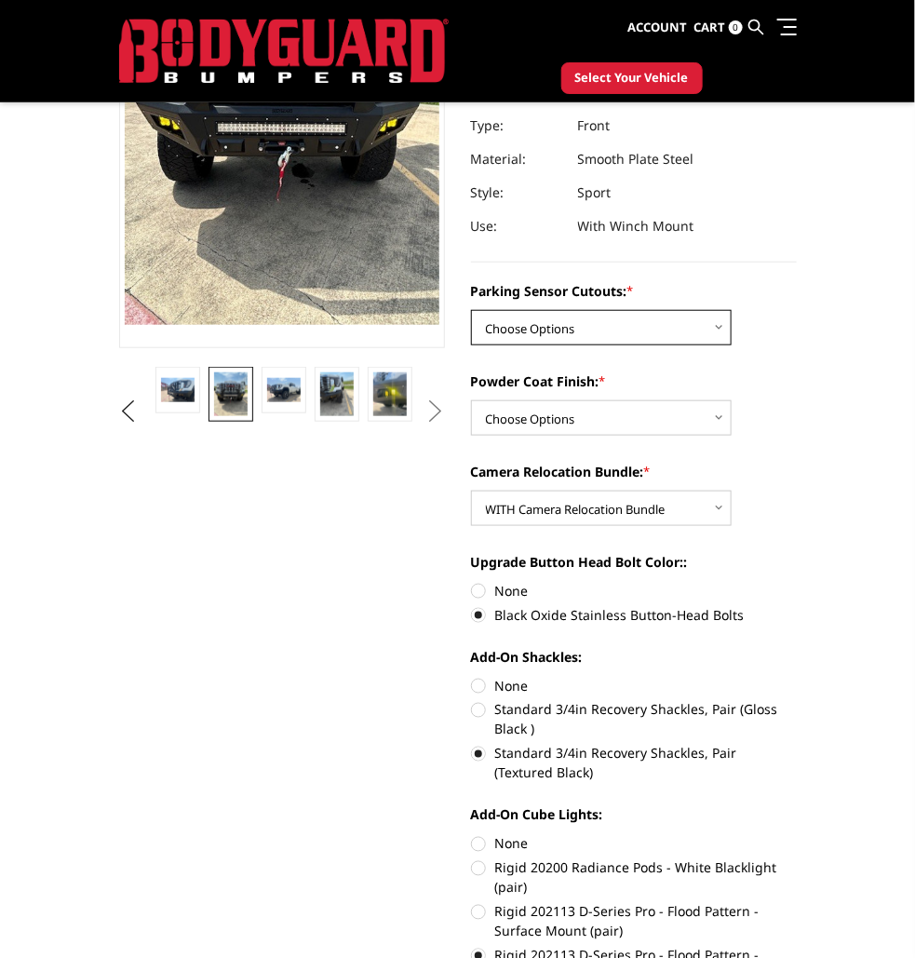
click at [726, 334] on select "Choose Options No - Without Parking Sensor Cutouts Yes - With Parking Sensor Cu…" at bounding box center [601, 327] width 261 height 35
select select "2151"
click at [471, 310] on select "Choose Options No - Without Parking Sensor Cutouts Yes - With Parking Sensor Cu…" at bounding box center [601, 327] width 261 height 35
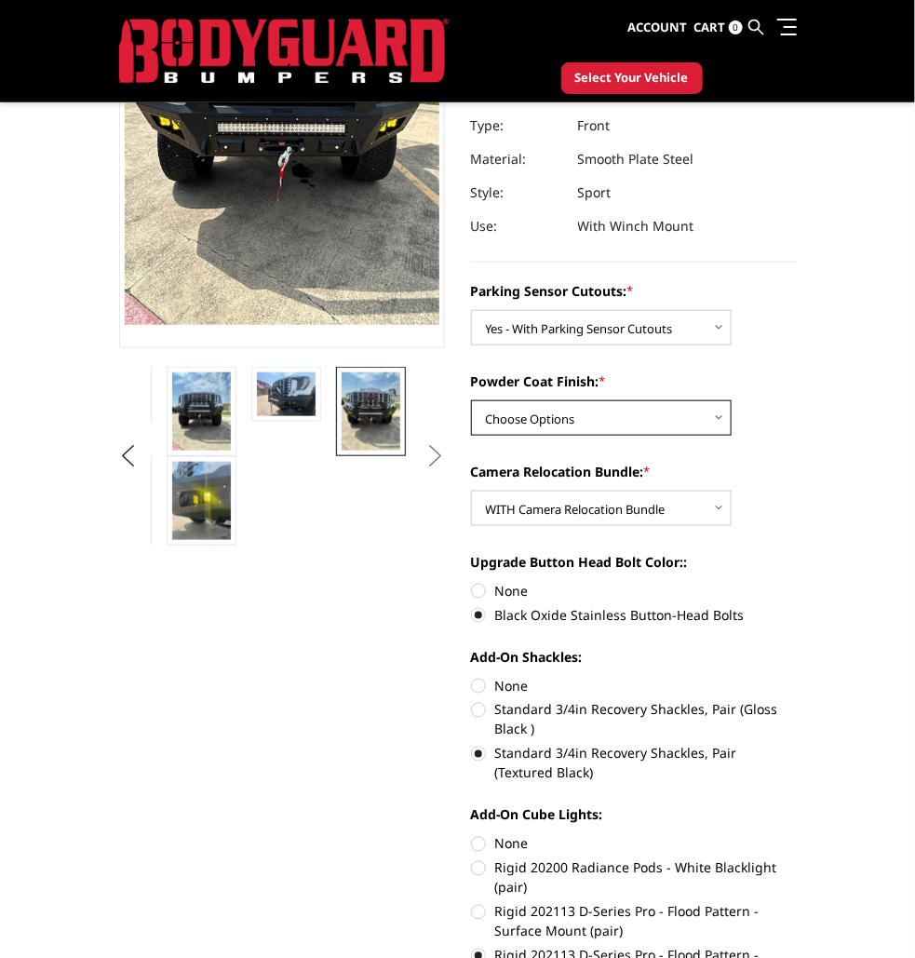
click at [722, 419] on select "Choose Options Bare Metal Textured Black Powder Coat" at bounding box center [601, 417] width 261 height 35
select select "2153"
click at [471, 400] on select "Choose Options Bare Metal Textured Black Powder Coat" at bounding box center [601, 417] width 261 height 35
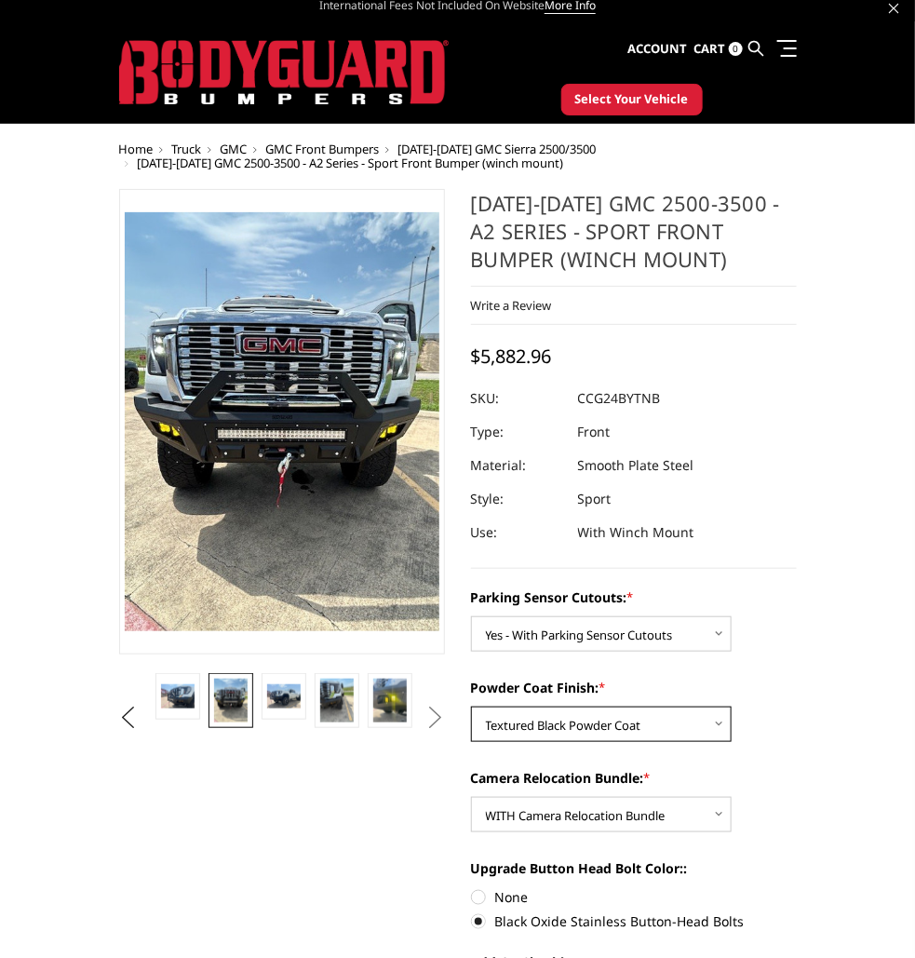
scroll to position [0, 0]
